Goal: Communication & Community: Answer question/provide support

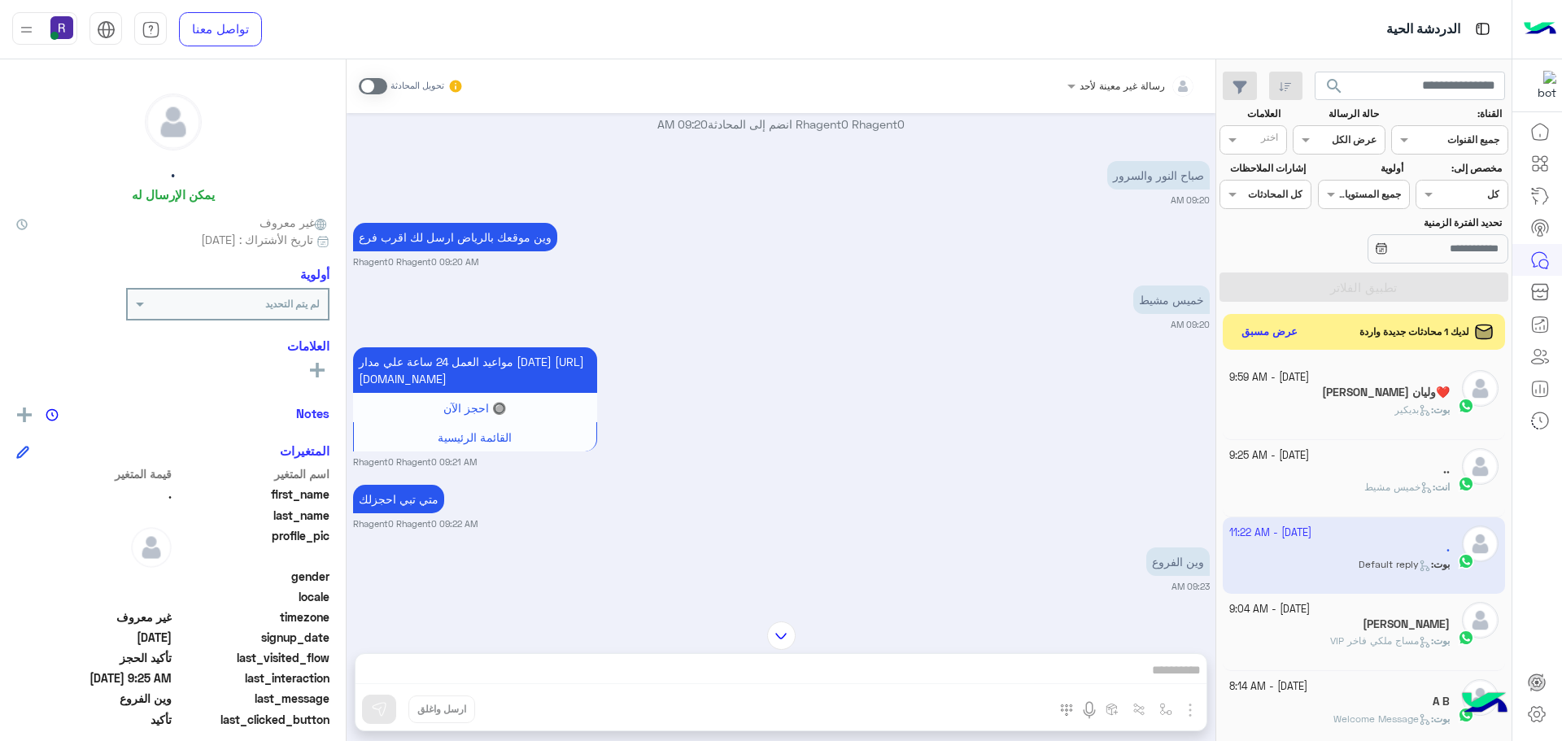
scroll to position [782, 0]
click at [588, 425] on div "القائمة الرئيسية" at bounding box center [475, 437] width 242 height 29
click at [1340, 386] on div "[PERSON_NAME] وليان❤️" at bounding box center [1339, 394] width 221 height 17
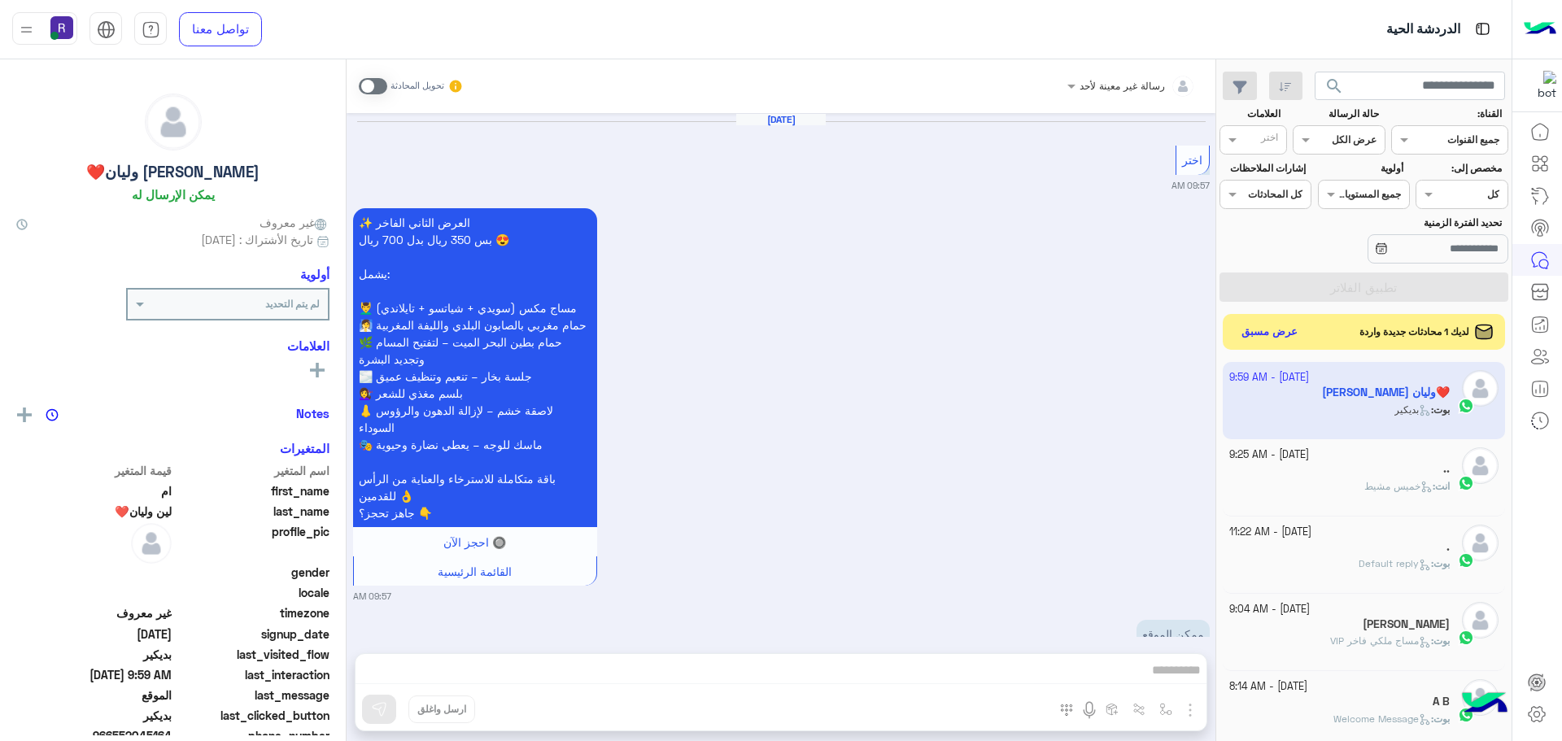
scroll to position [2453, 0]
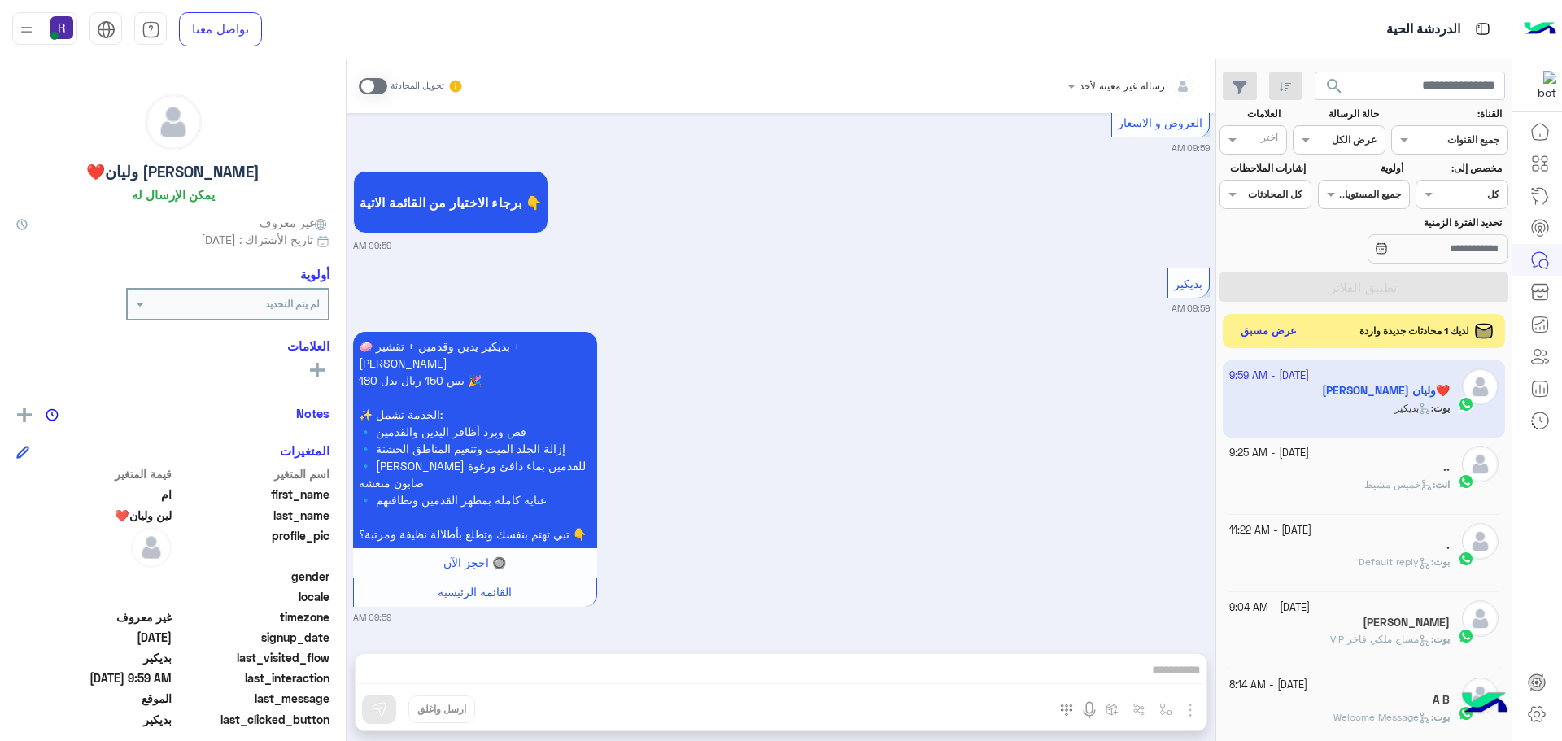
click at [1247, 330] on button "عرض مسبق" at bounding box center [1269, 331] width 68 height 22
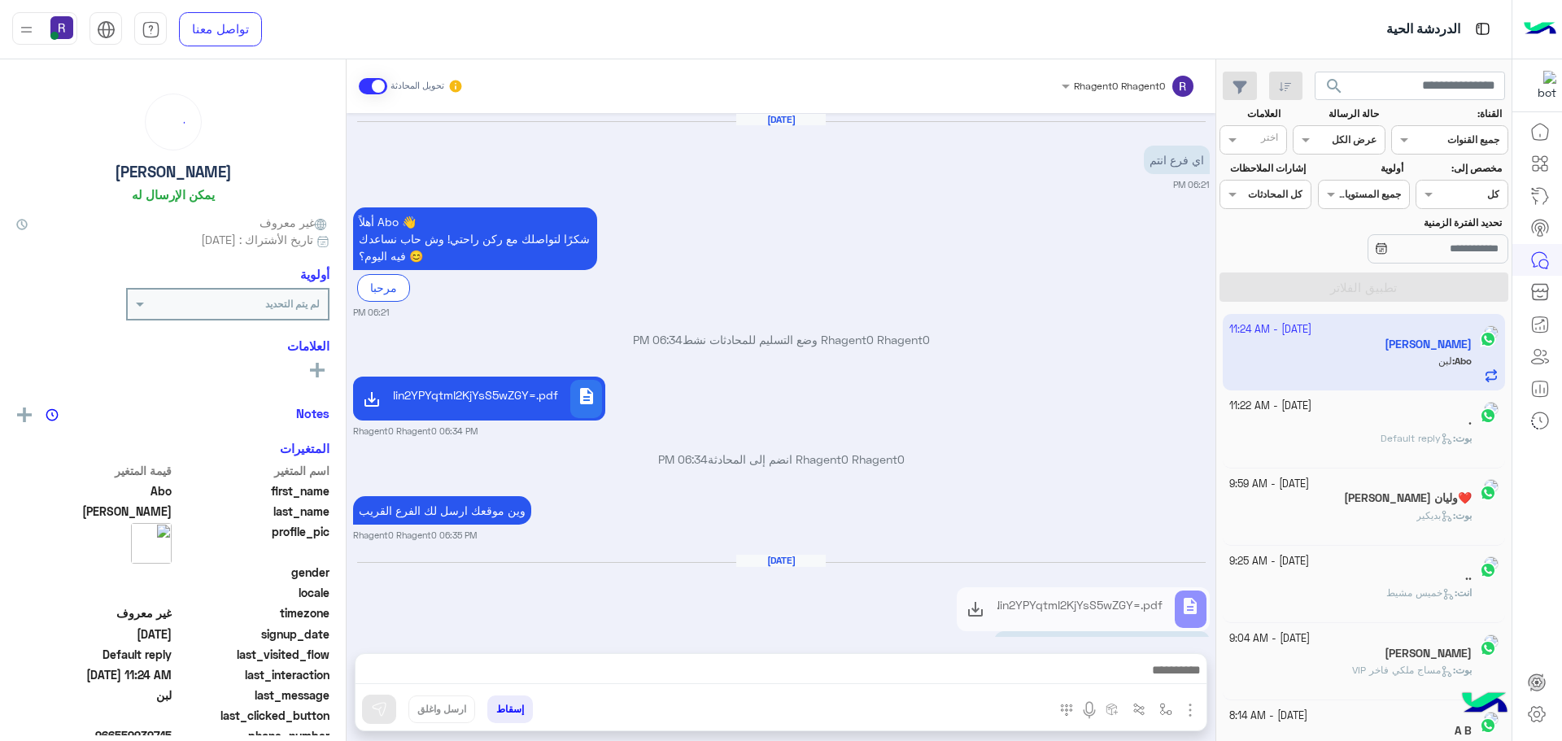
scroll to position [143, 0]
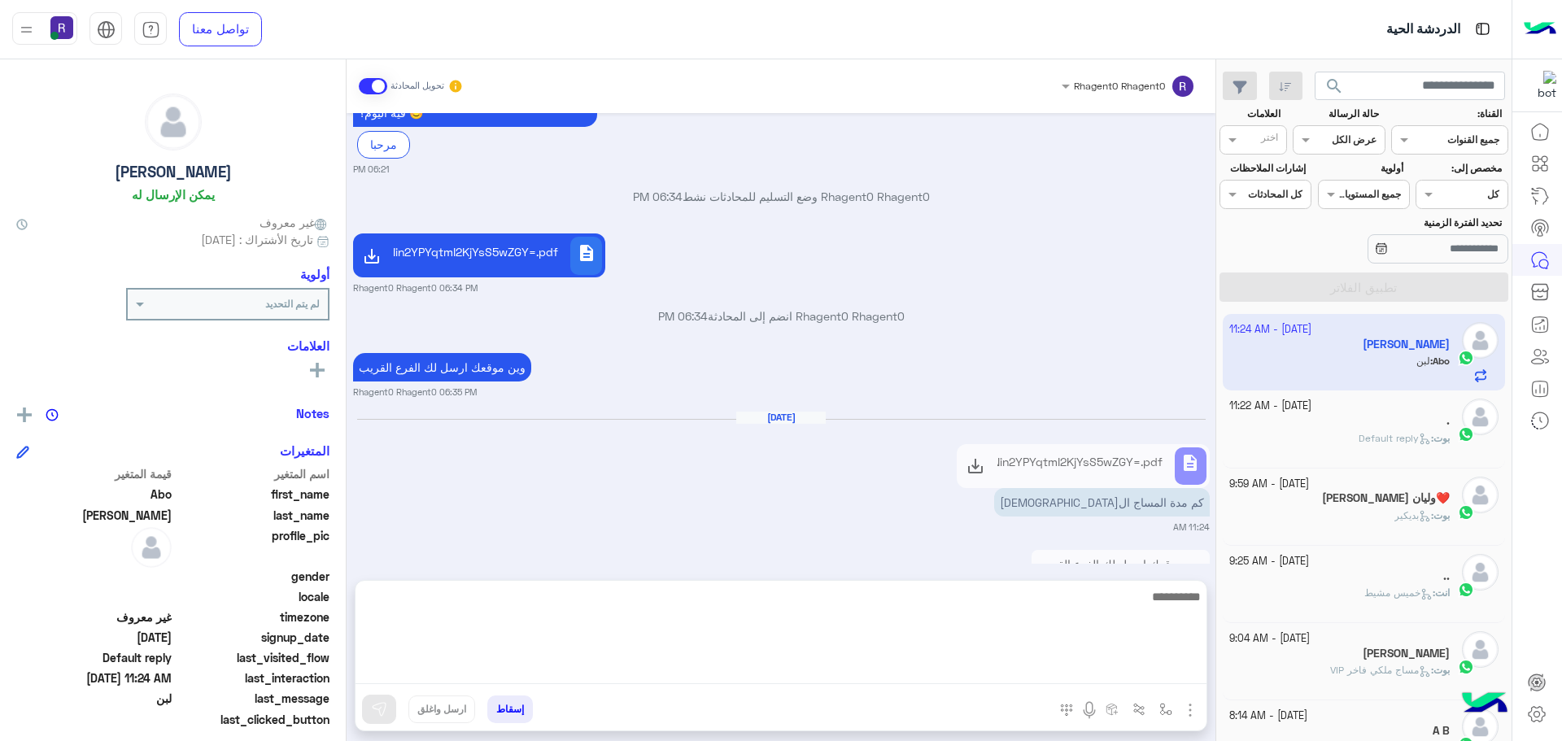
click at [1130, 666] on textarea at bounding box center [780, 635] width 851 height 98
type textarea "**********"
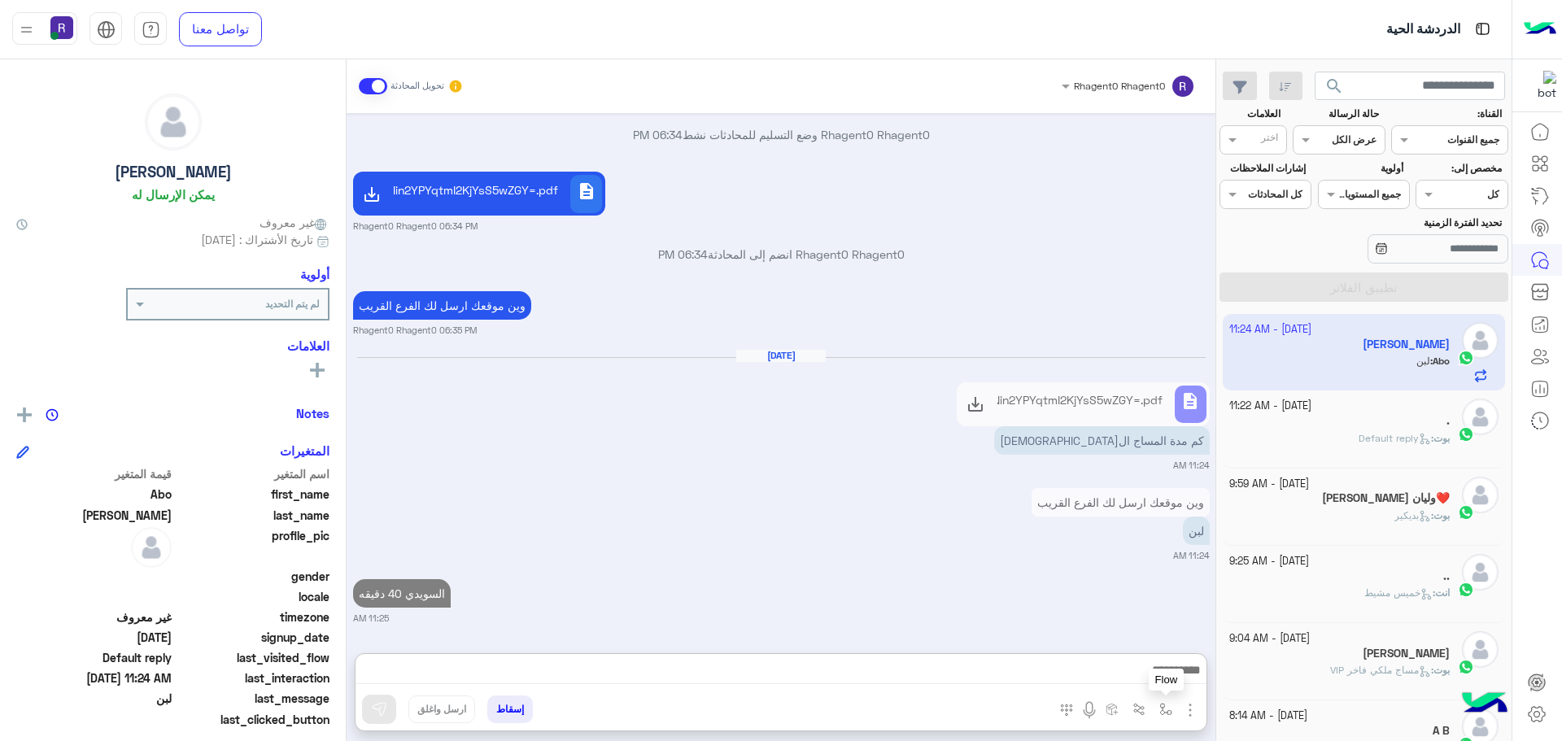
click at [1163, 717] on button "button" at bounding box center [1166, 708] width 27 height 27
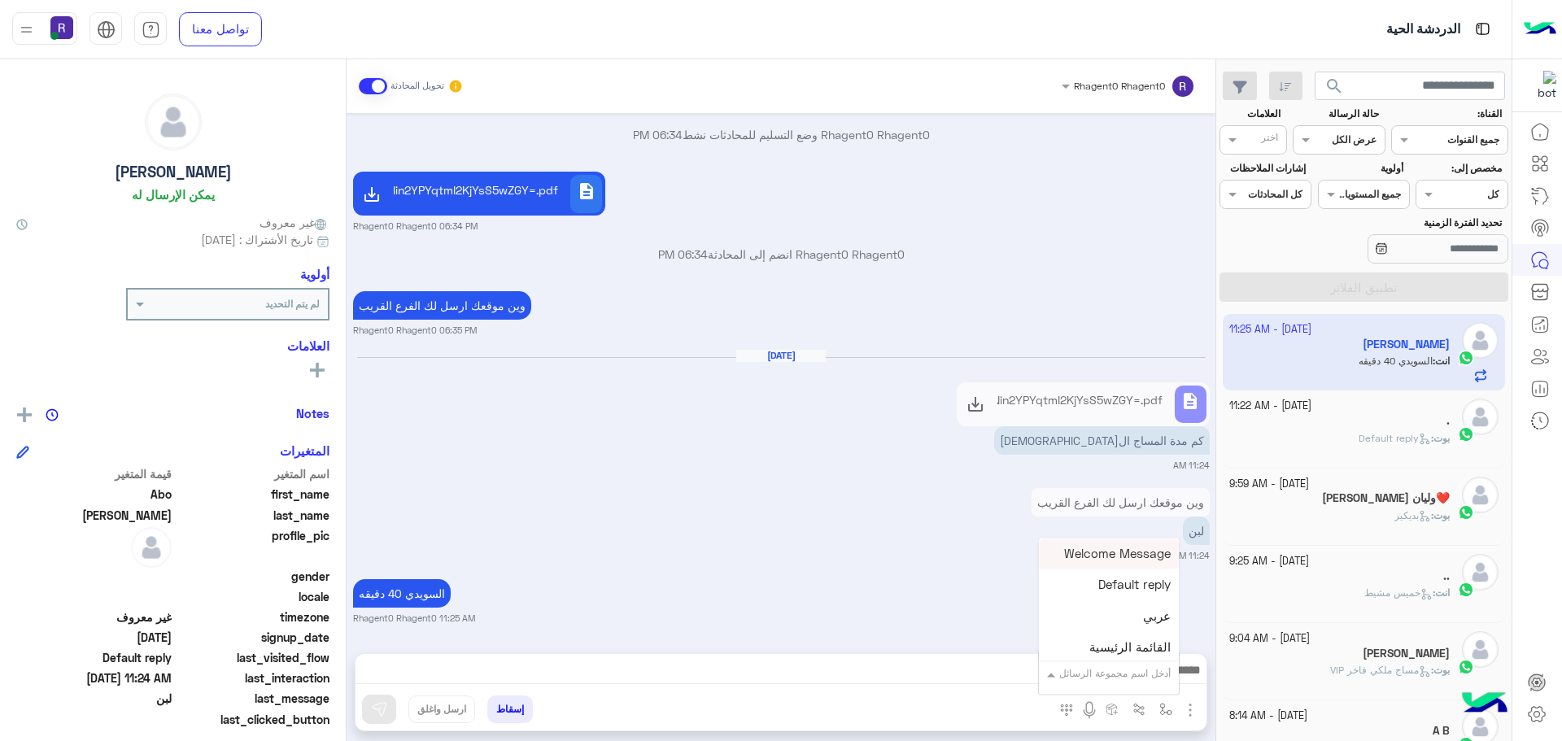
click at [1138, 676] on input "text" at bounding box center [1129, 671] width 82 height 15
type input "***"
click at [1135, 647] on div "لبن" at bounding box center [1118, 645] width 120 height 32
type textarea "***"
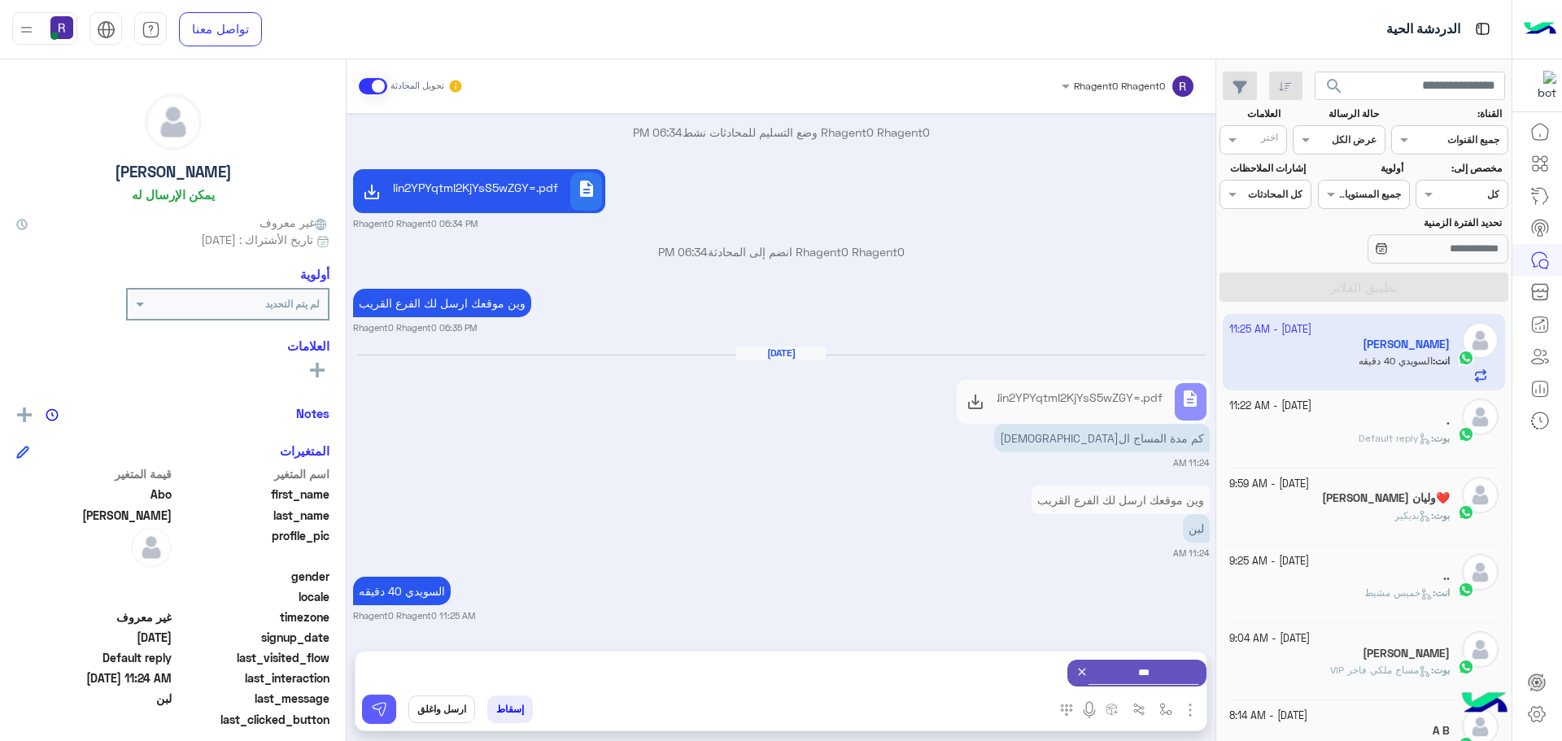
click at [373, 709] on img at bounding box center [379, 709] width 16 height 16
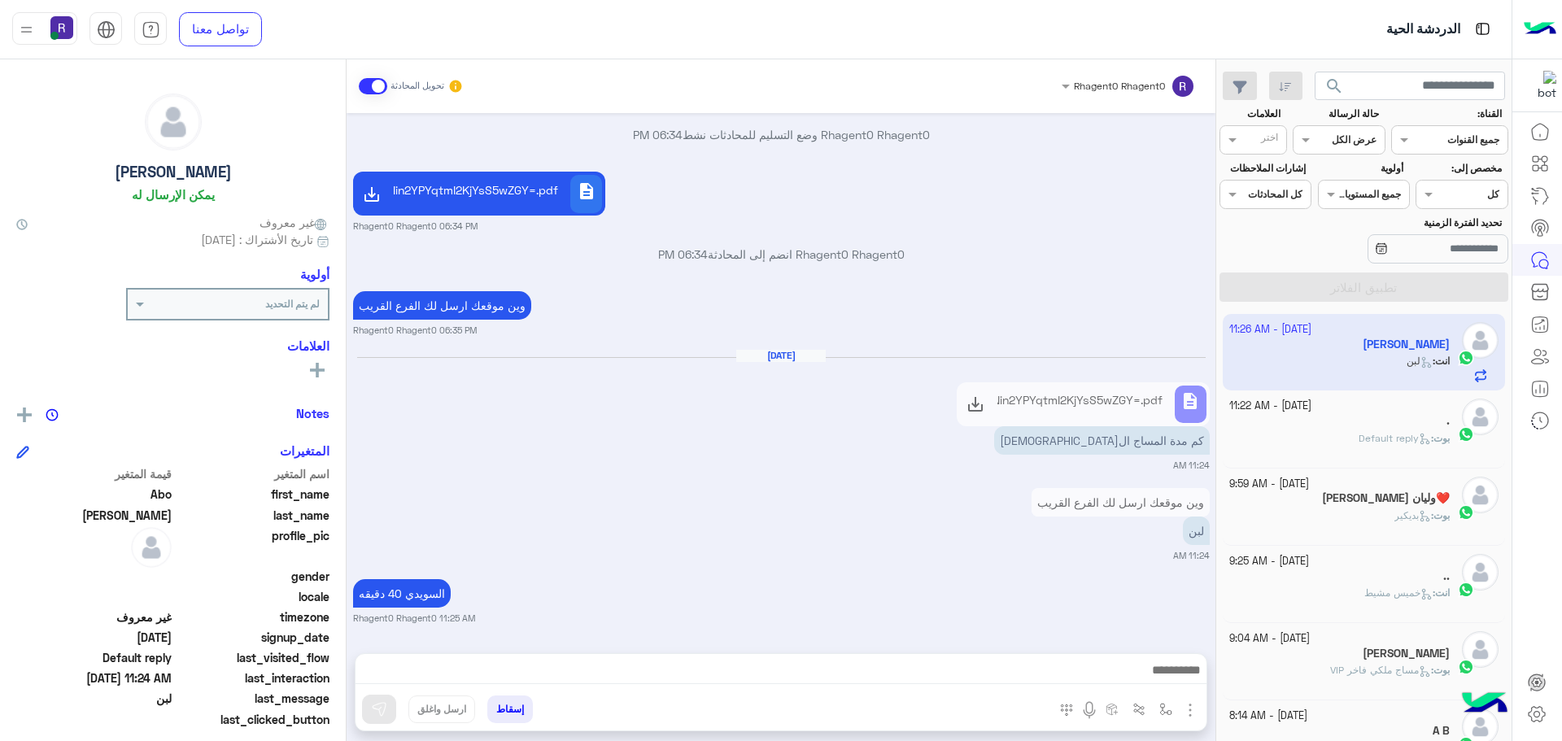
scroll to position [360, 0]
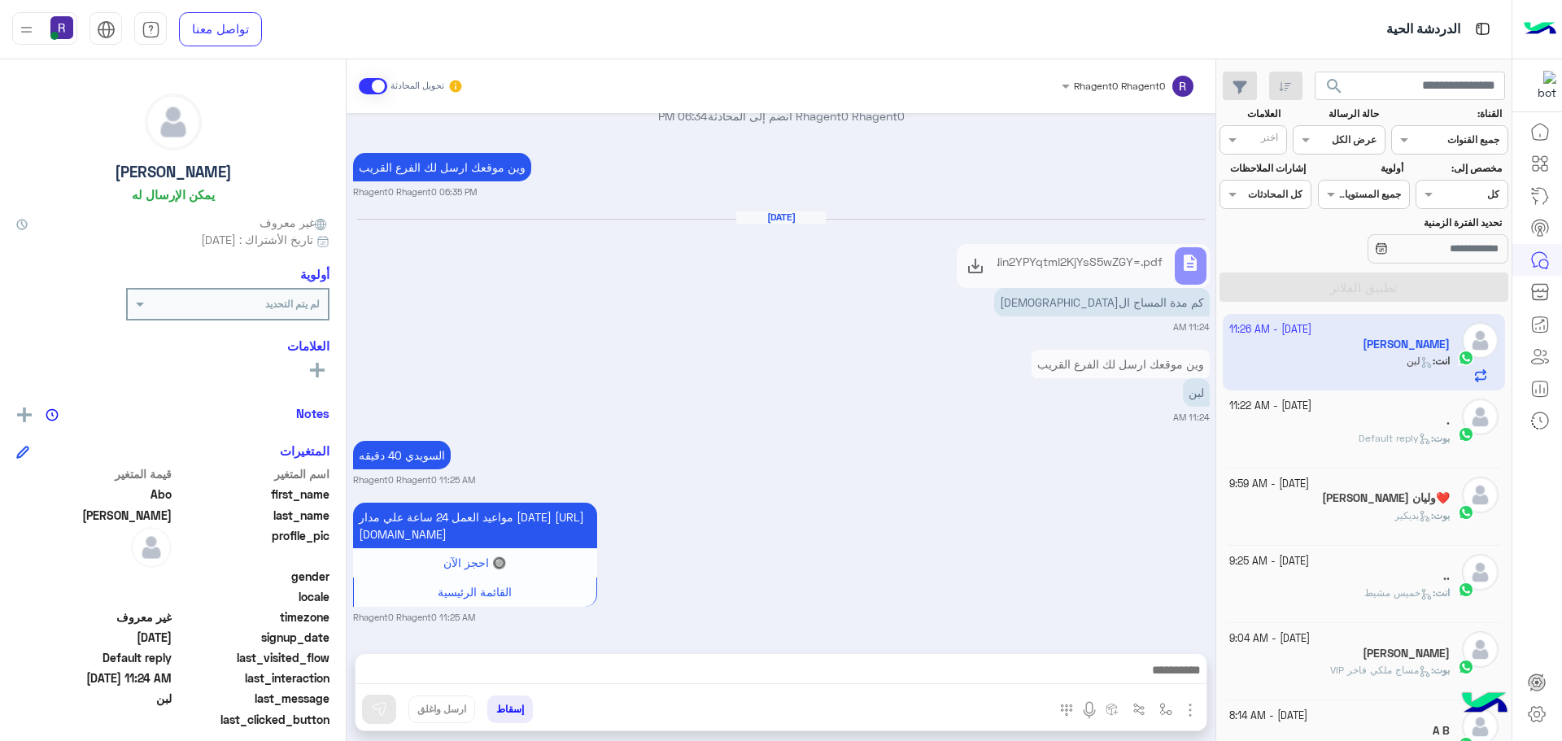
click at [1360, 442] on span "Default reply" at bounding box center [1394, 438] width 72 height 12
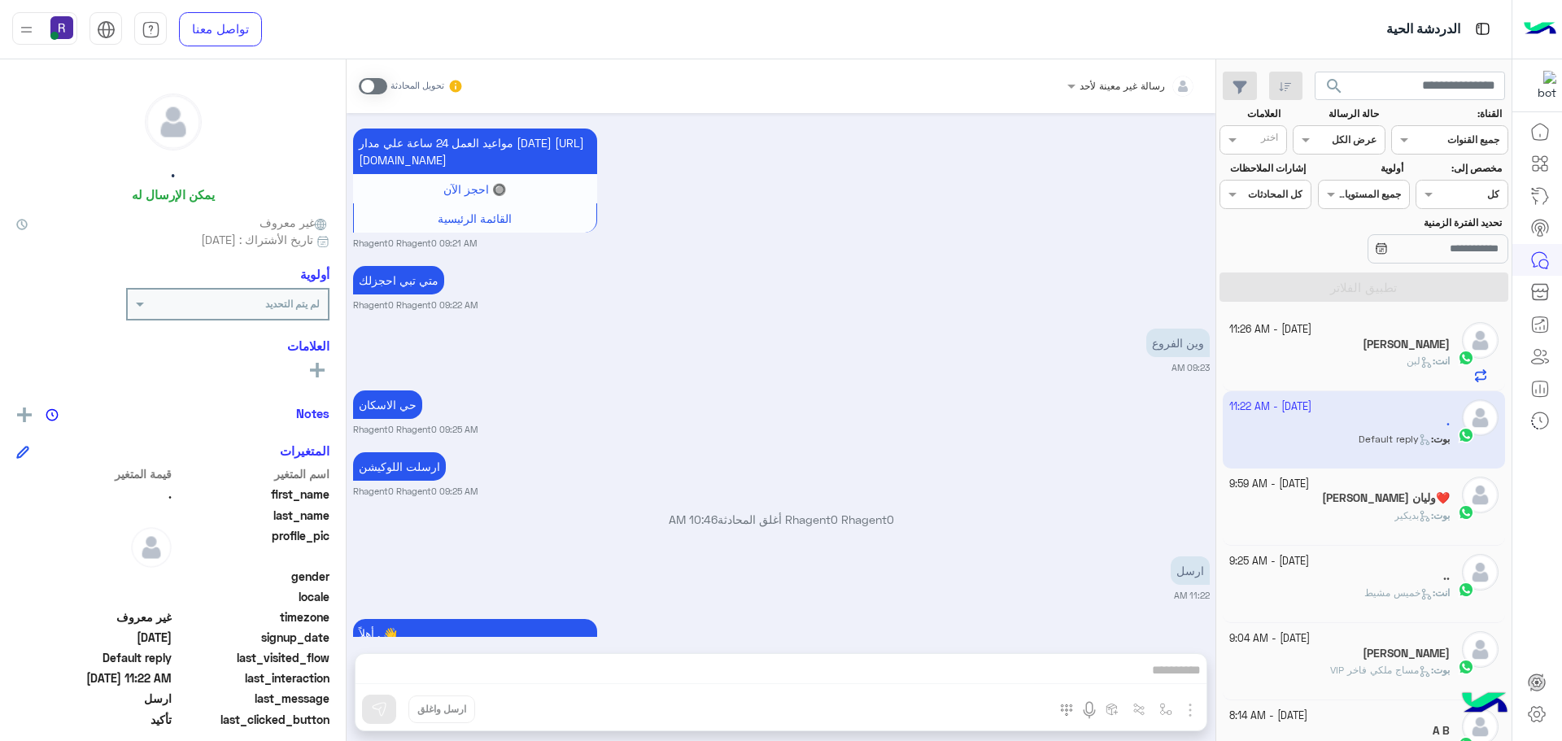
scroll to position [919, 0]
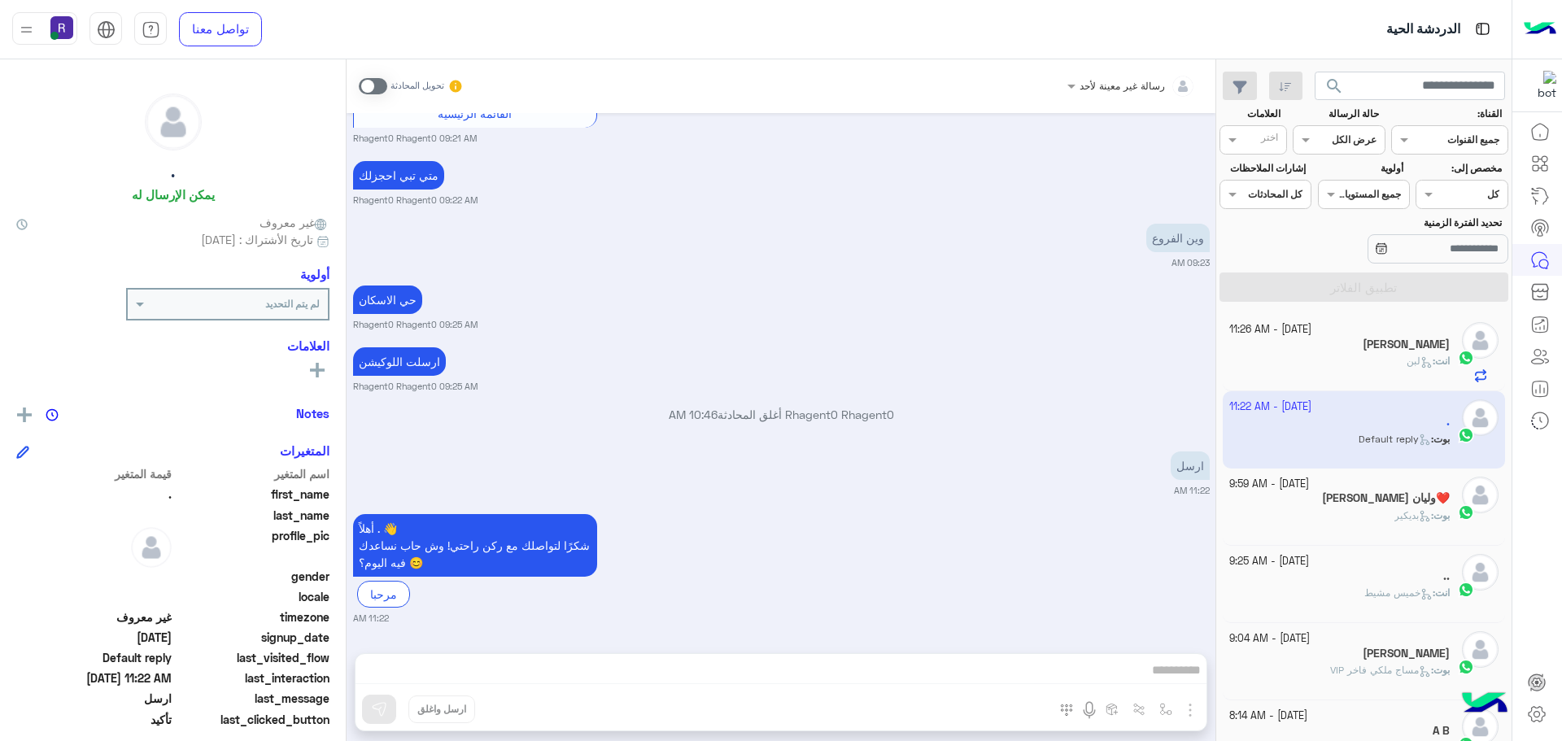
click at [1372, 353] on div "[PERSON_NAME]" at bounding box center [1339, 346] width 221 height 17
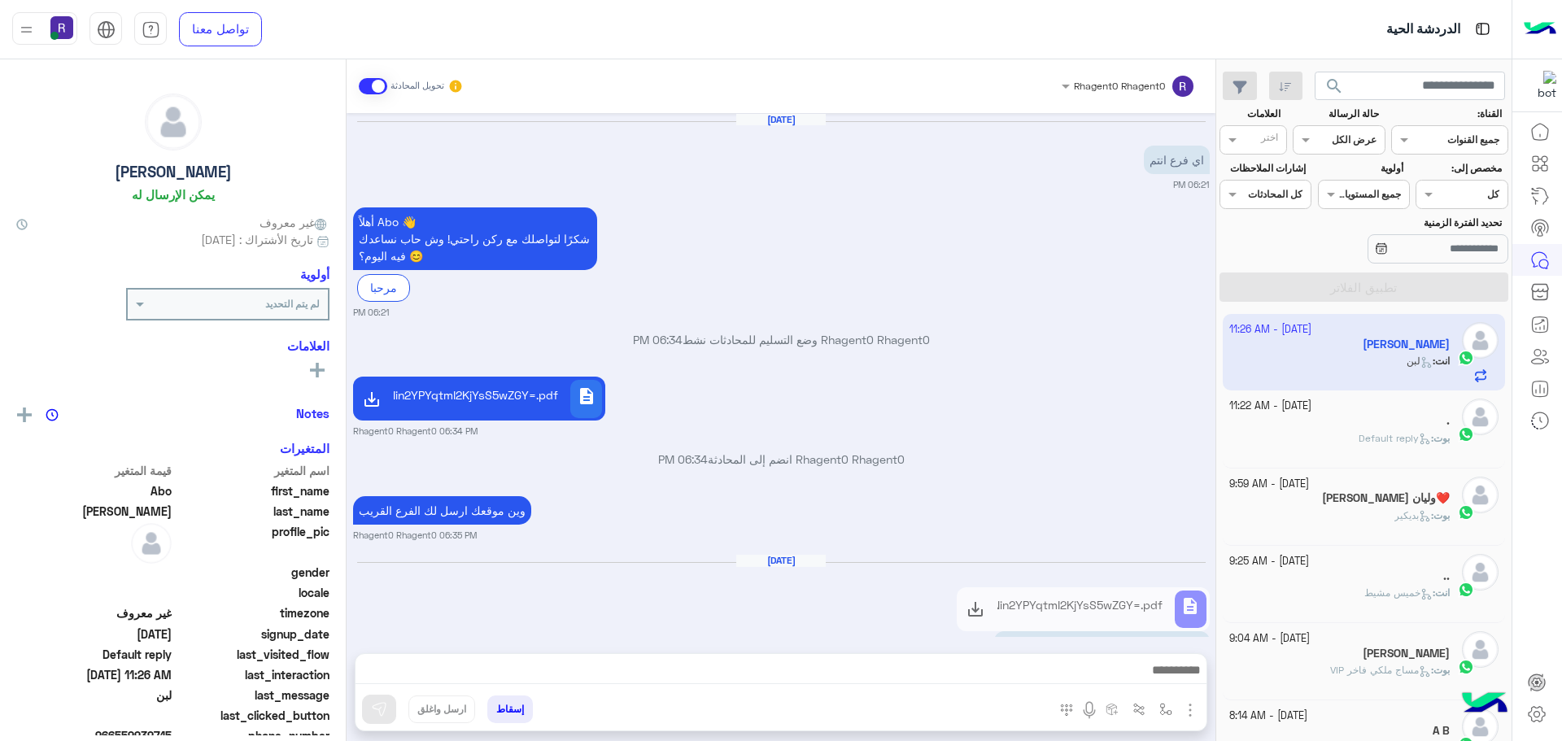
scroll to position [360, 0]
